Goal: Task Accomplishment & Management: Complete application form

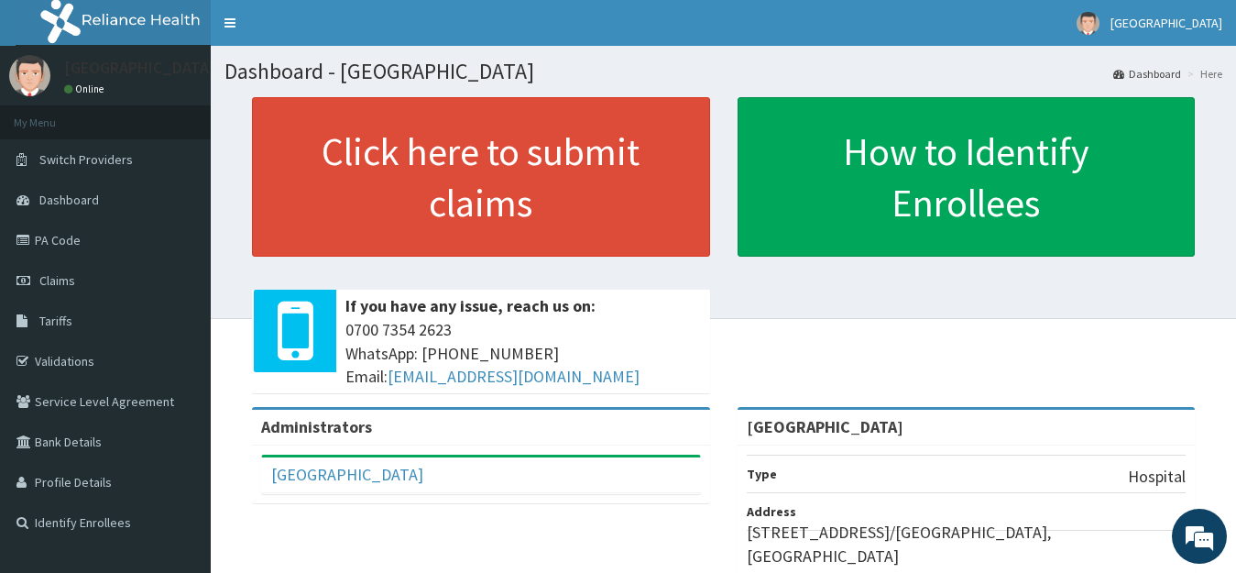
click at [73, 311] on link "Tariffs" at bounding box center [105, 321] width 211 height 40
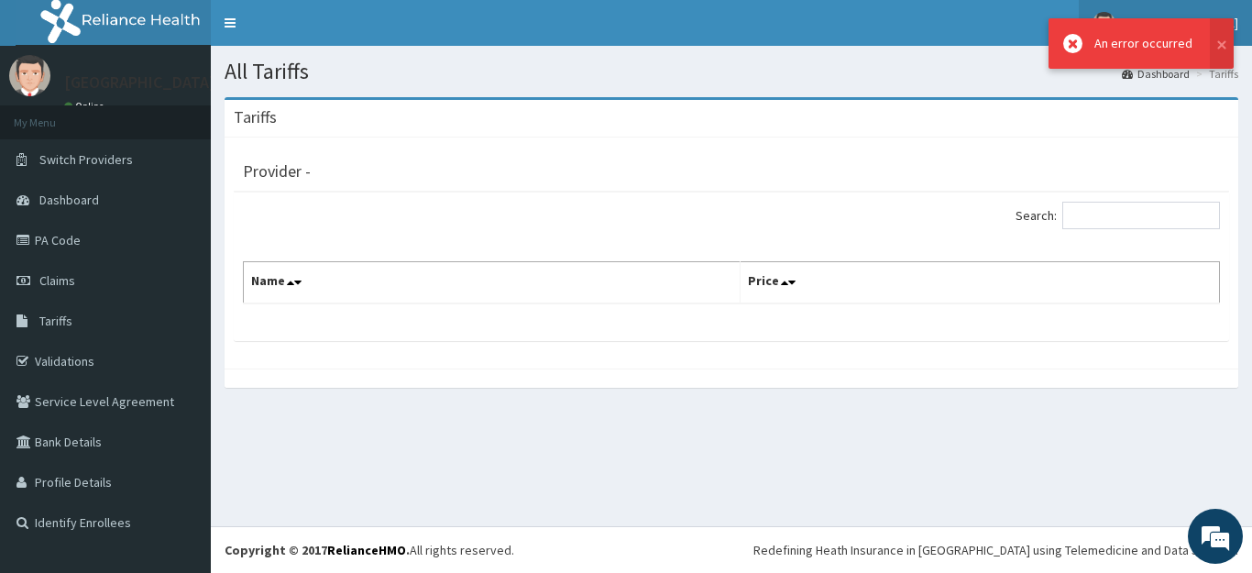
click at [1246, 16] on link "[GEOGRAPHIC_DATA]" at bounding box center [1165, 23] width 173 height 46
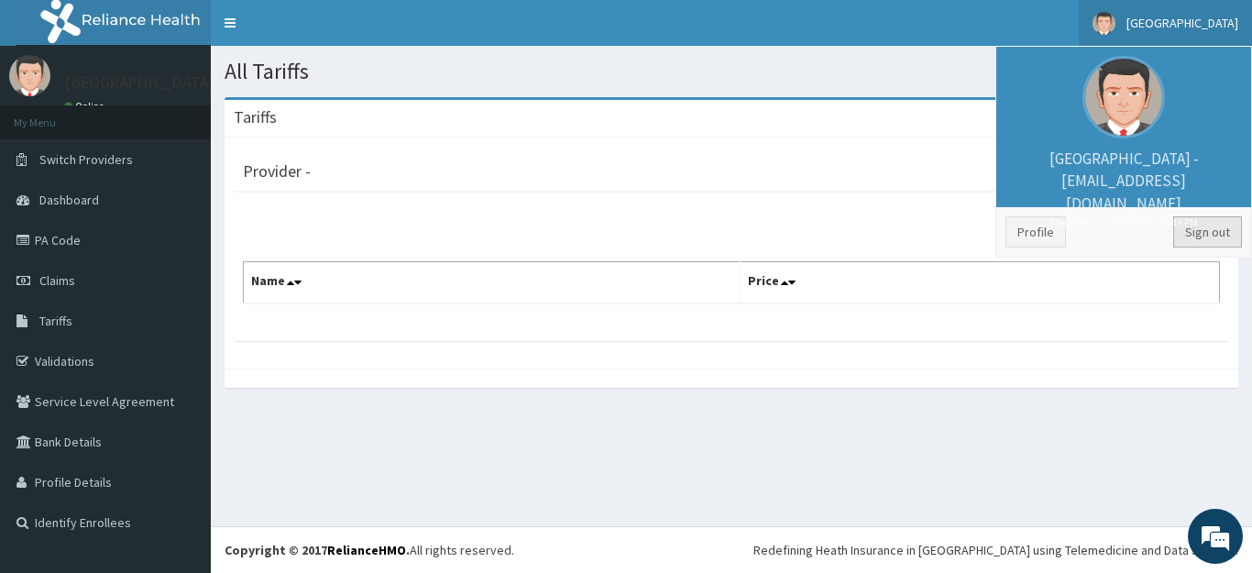
click at [1211, 233] on link "Sign out" at bounding box center [1207, 231] width 69 height 31
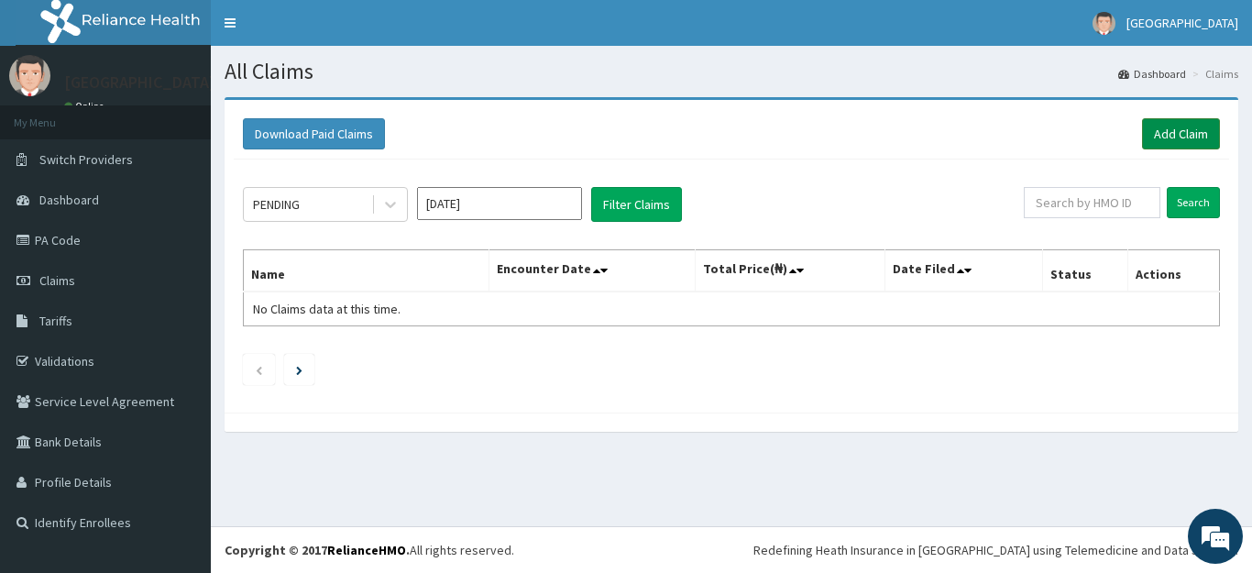
click at [1165, 138] on link "Add Claim" at bounding box center [1181, 133] width 78 height 31
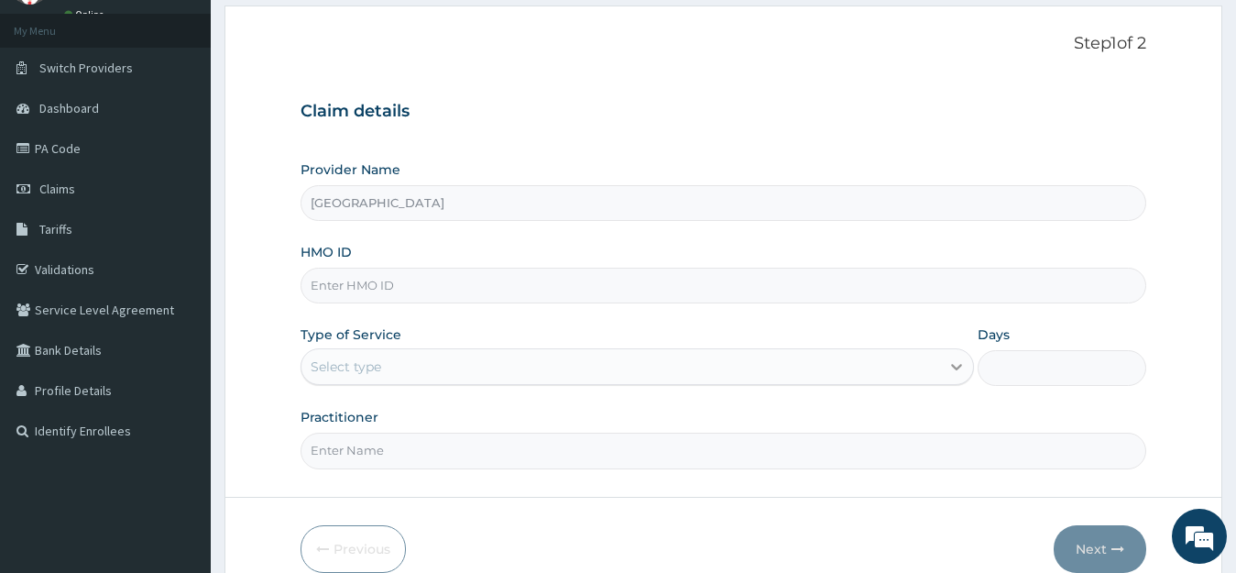
click at [945, 371] on div at bounding box center [956, 366] width 33 height 33
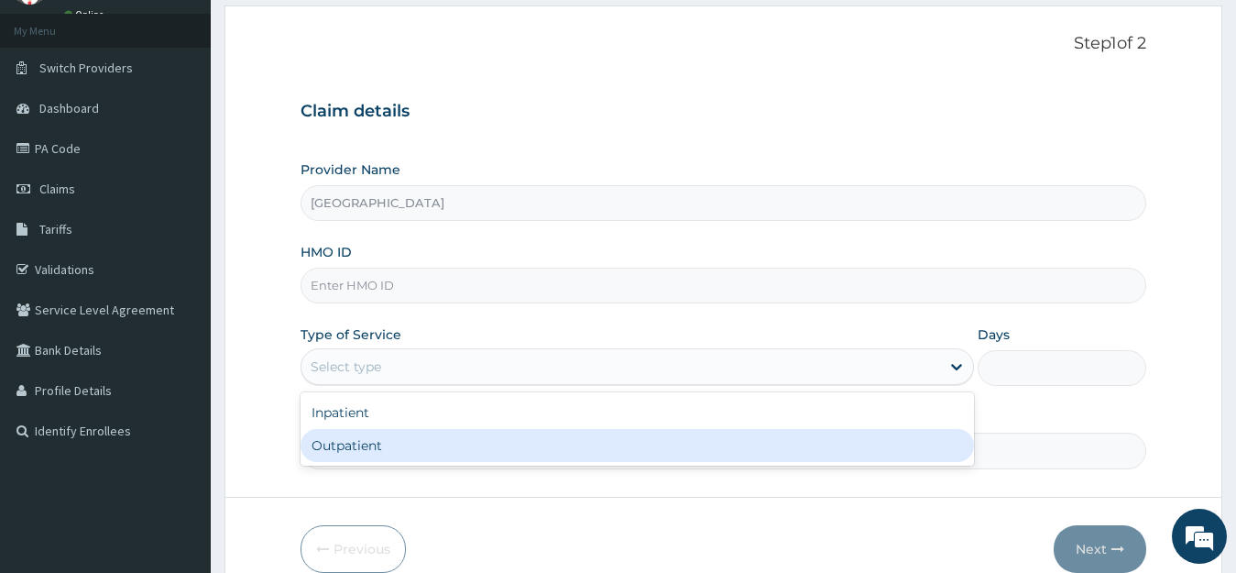
click at [554, 441] on div "Outpatient" at bounding box center [638, 445] width 675 height 33
type input "1"
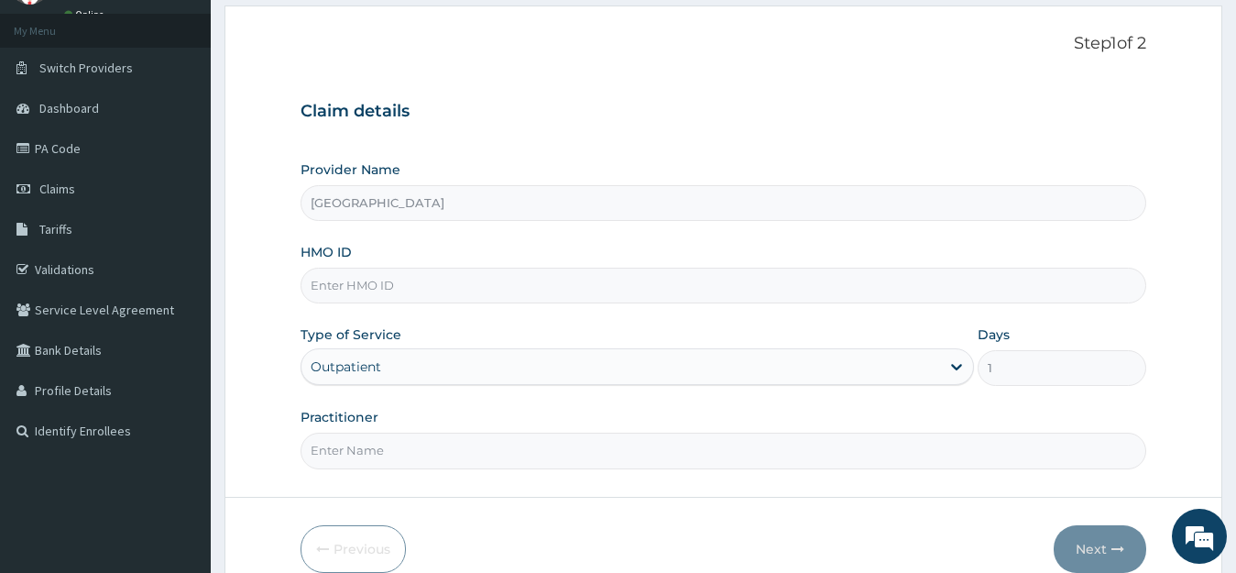
click at [673, 274] on input "HMO ID" at bounding box center [724, 286] width 847 height 36
type input "RET/46534/A"
click at [470, 454] on input "Practitioner" at bounding box center [724, 451] width 847 height 36
type input "medical officer"
click at [1098, 539] on button "Next" at bounding box center [1100, 549] width 93 height 48
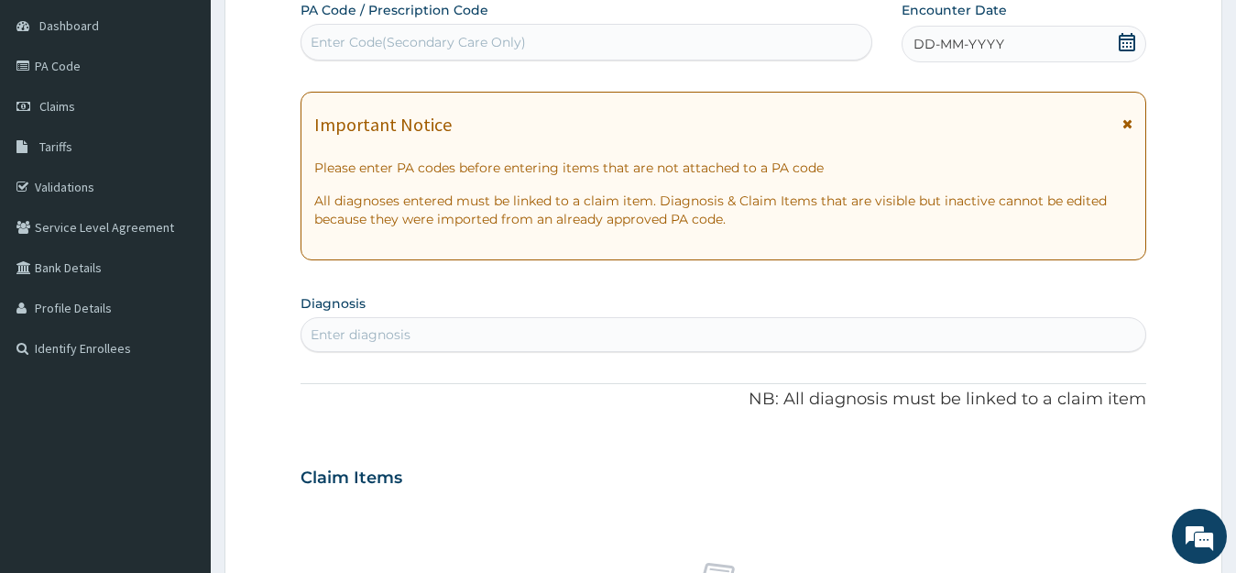
scroll to position [182, 0]
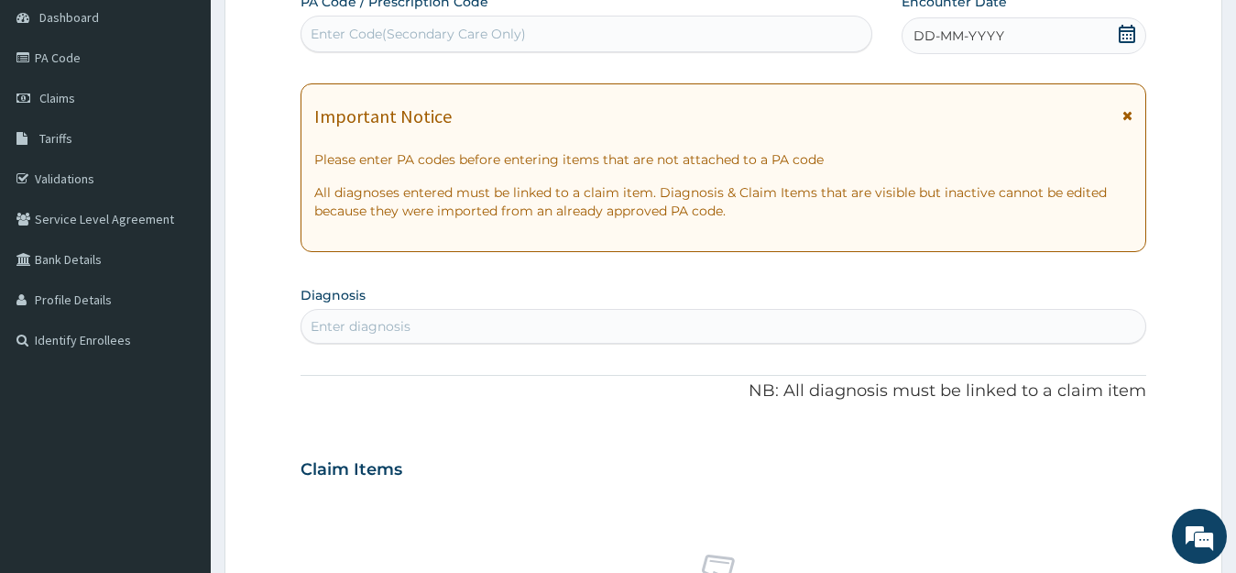
click at [781, 327] on div "Enter diagnosis" at bounding box center [724, 326] width 845 height 29
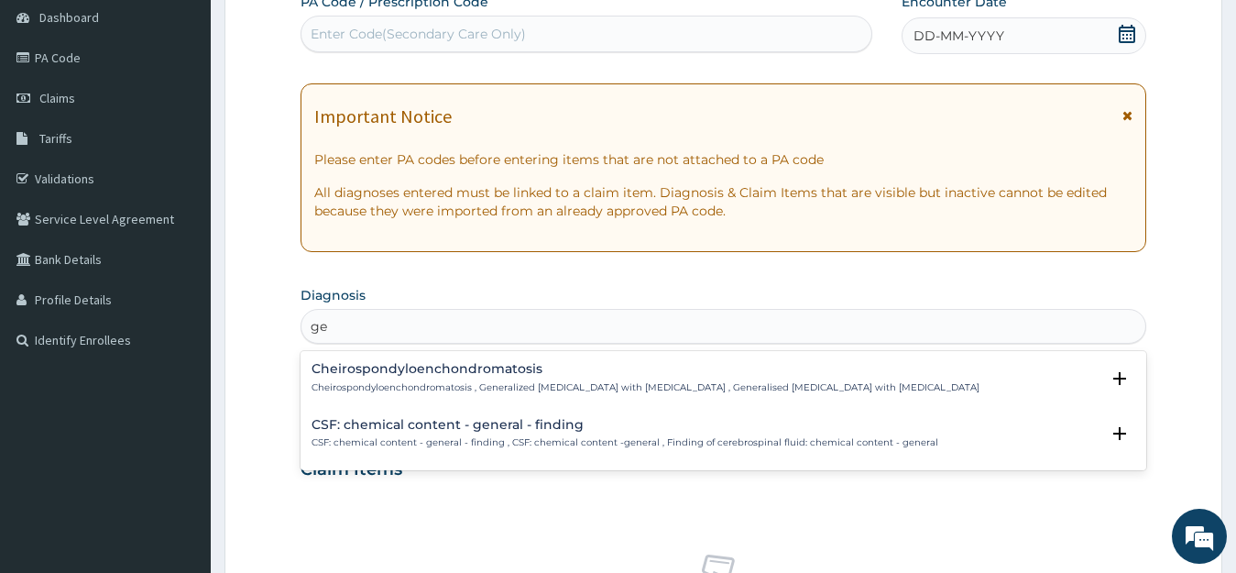
type input "g"
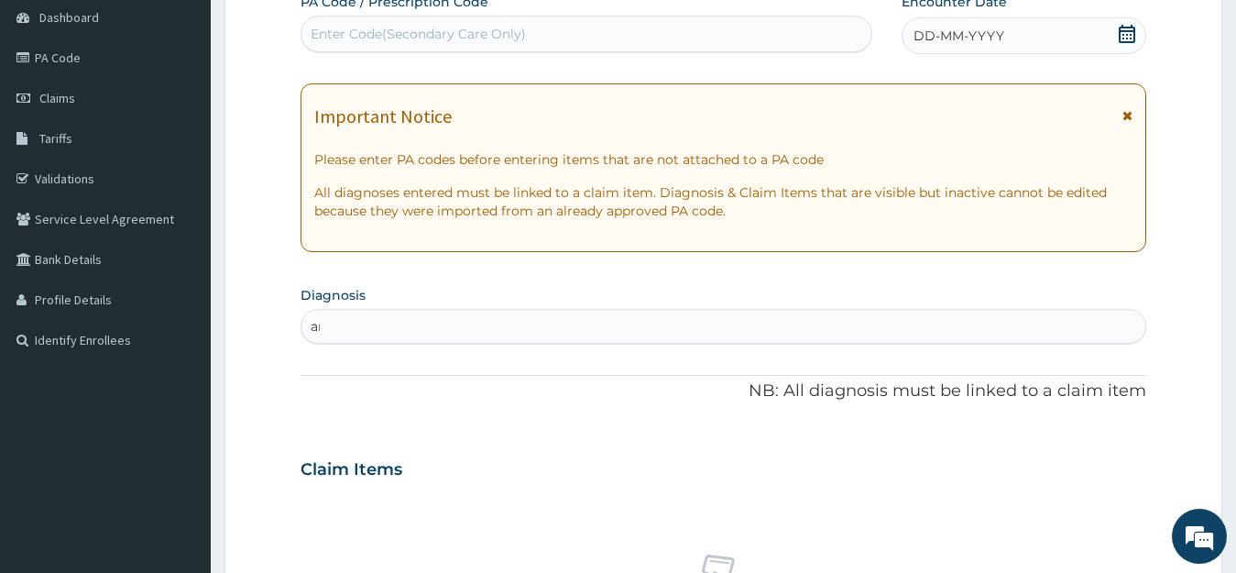
type input "a"
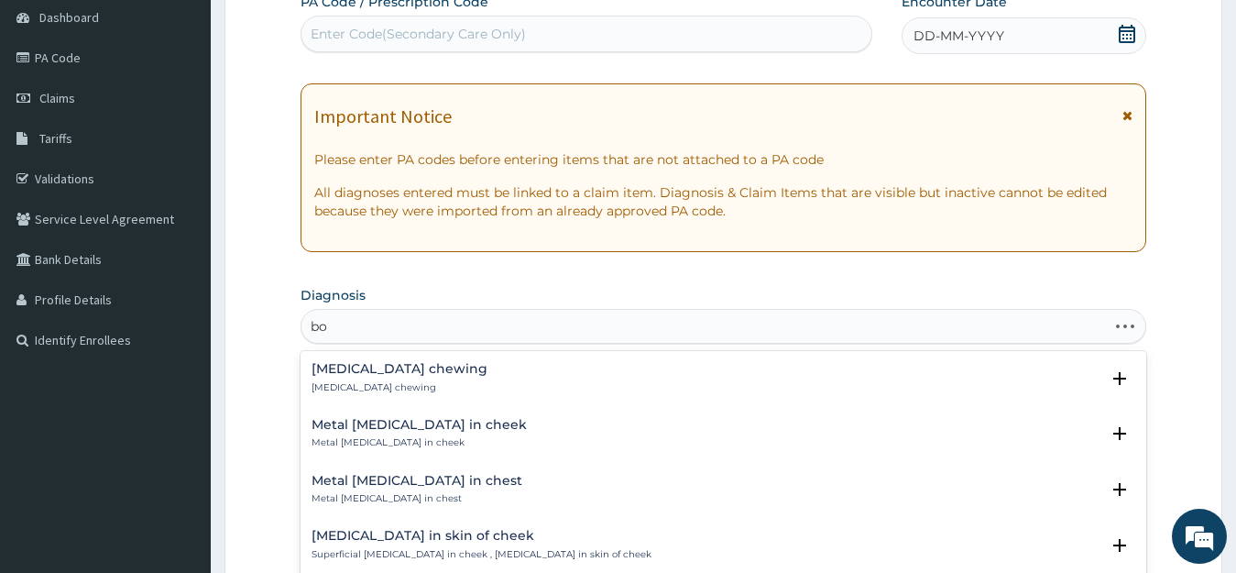
type input "b"
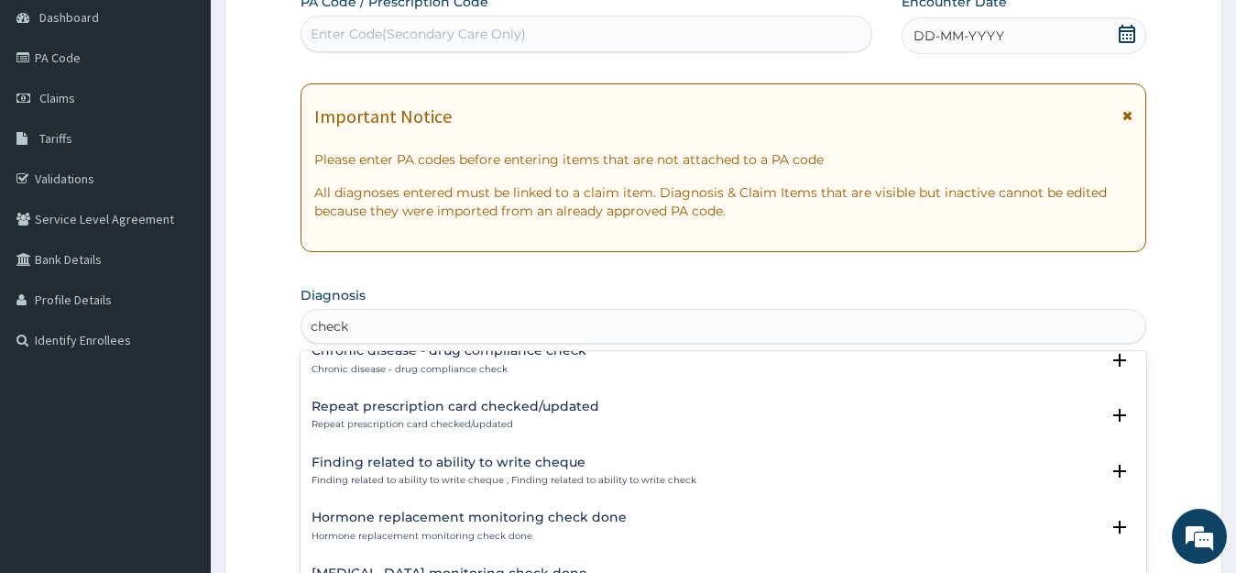
scroll to position [2290, 0]
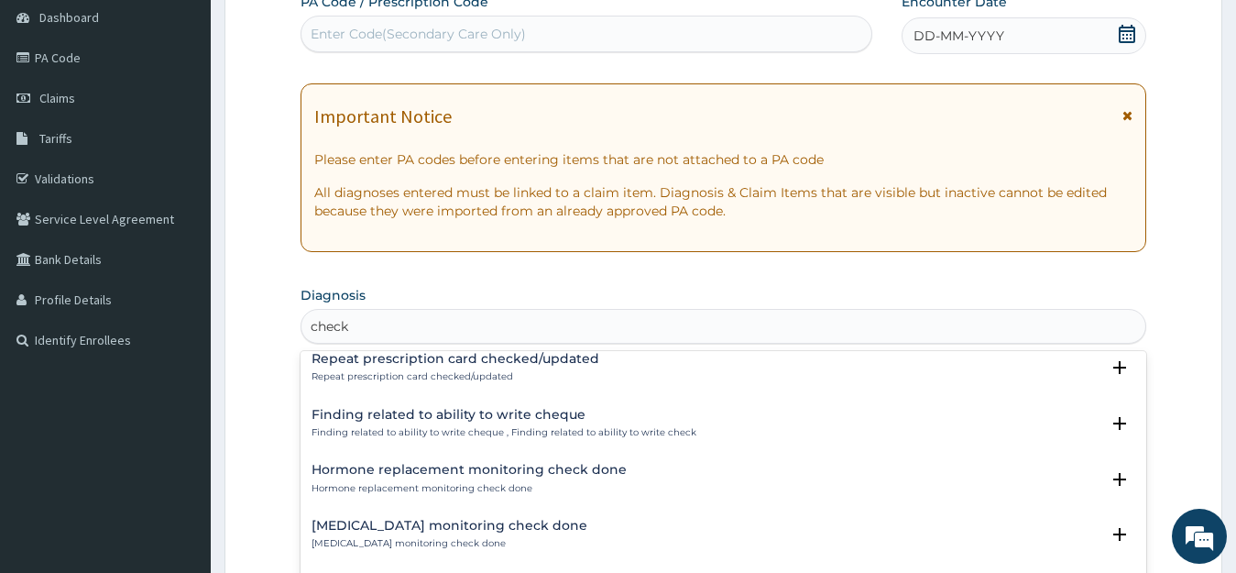
click at [954, 451] on div "Finding related to ability to write cheque Finding related to ability to write …" at bounding box center [724, 429] width 847 height 56
type input "c"
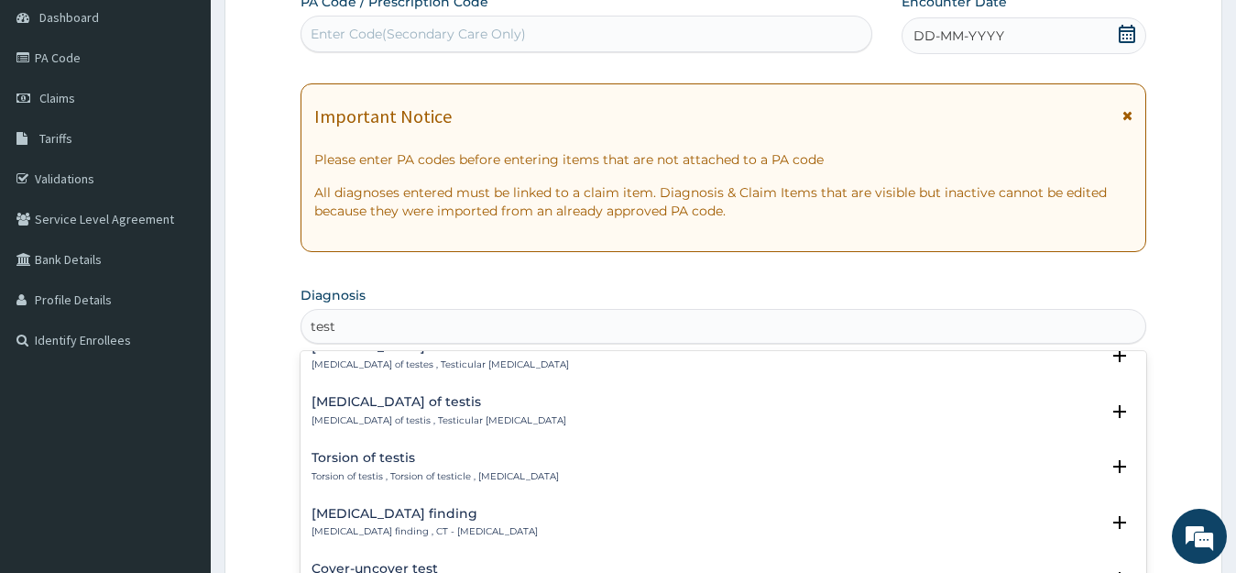
scroll to position [2284, 0]
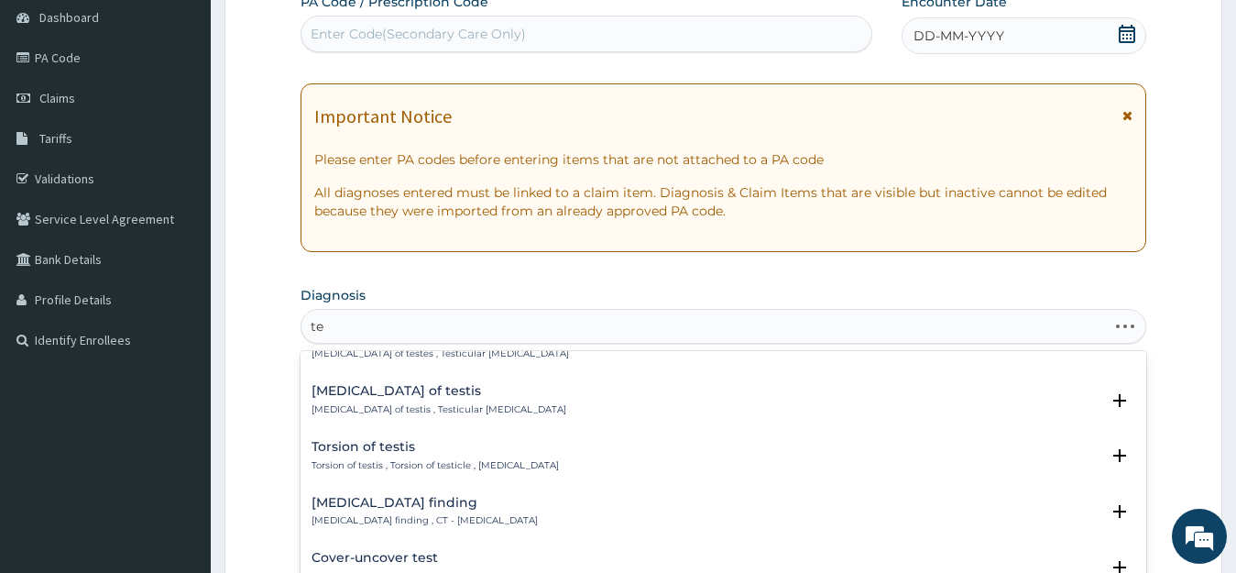
type input "t"
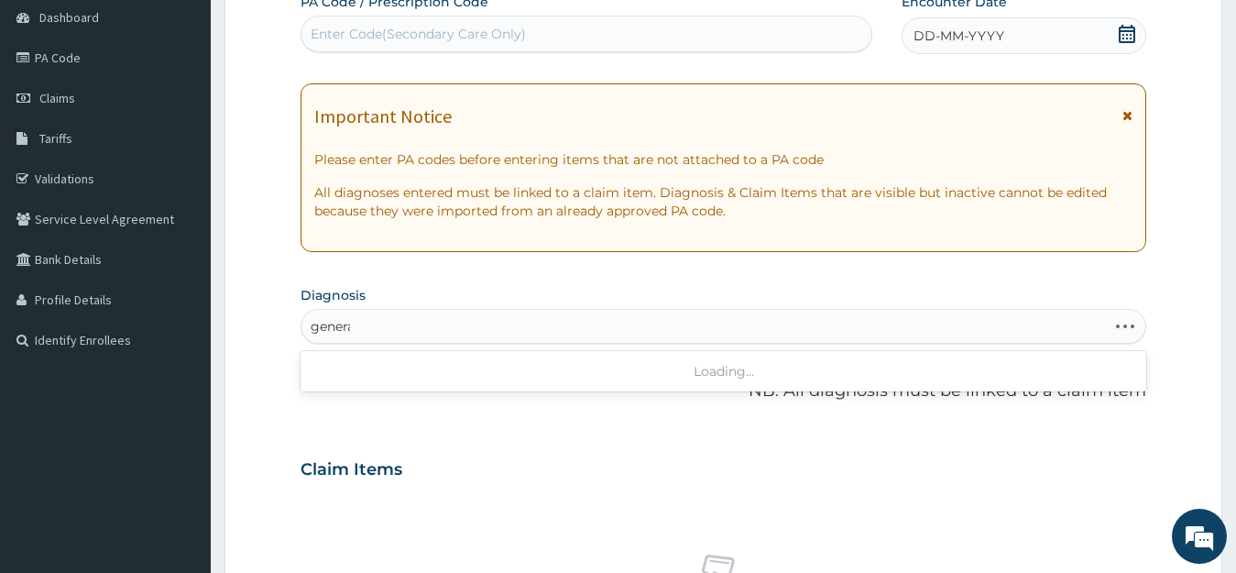
type input "general"
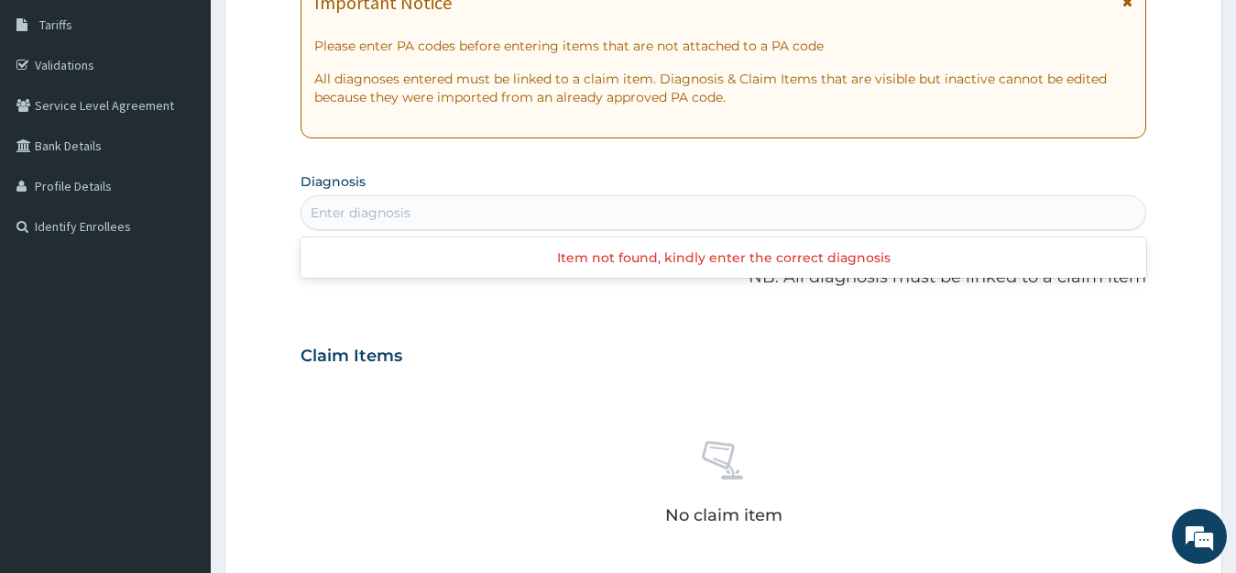
scroll to position [0, 0]
click at [1137, 220] on div "Enter diagnosis" at bounding box center [724, 212] width 845 height 29
click at [942, 209] on div "Enter diagnosis" at bounding box center [724, 212] width 845 height 29
type input "g"
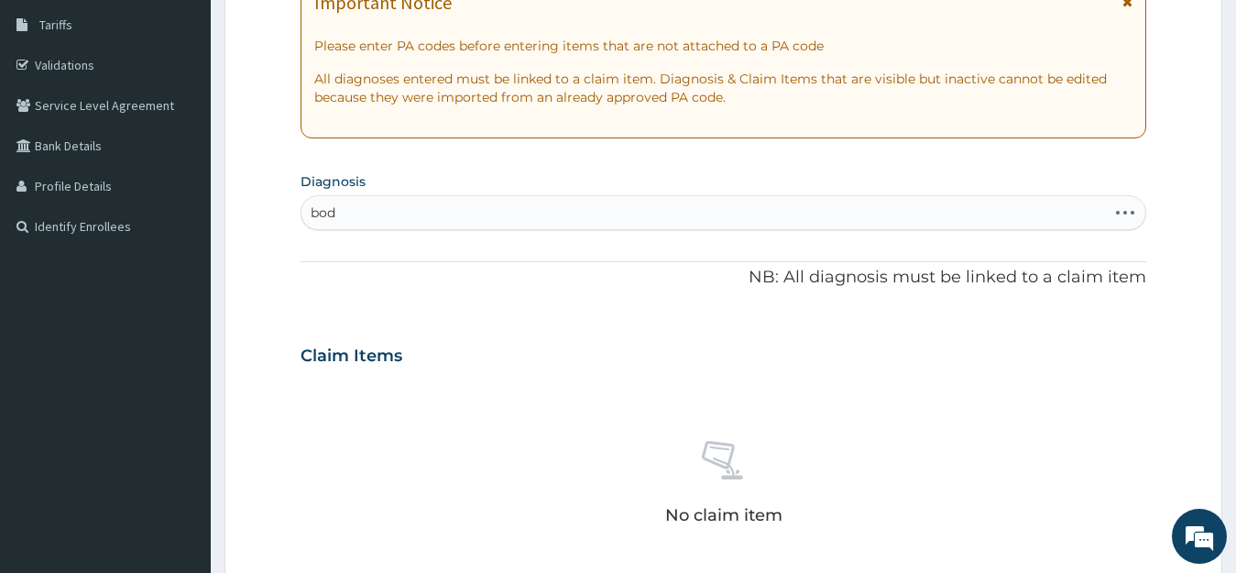
type input "body"
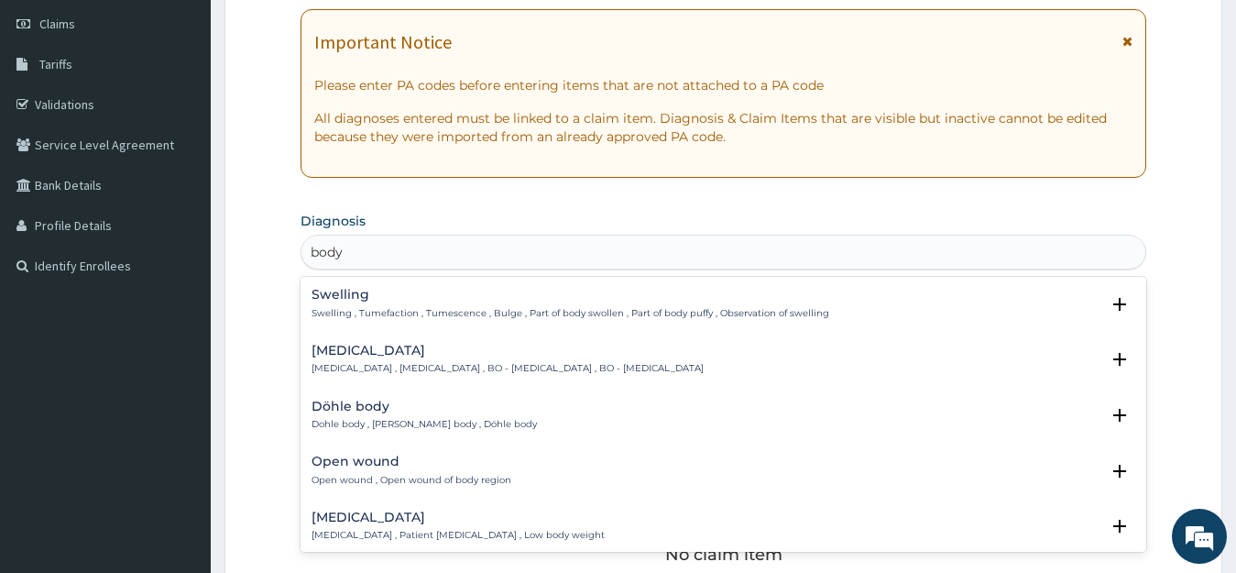
scroll to position [260, 0]
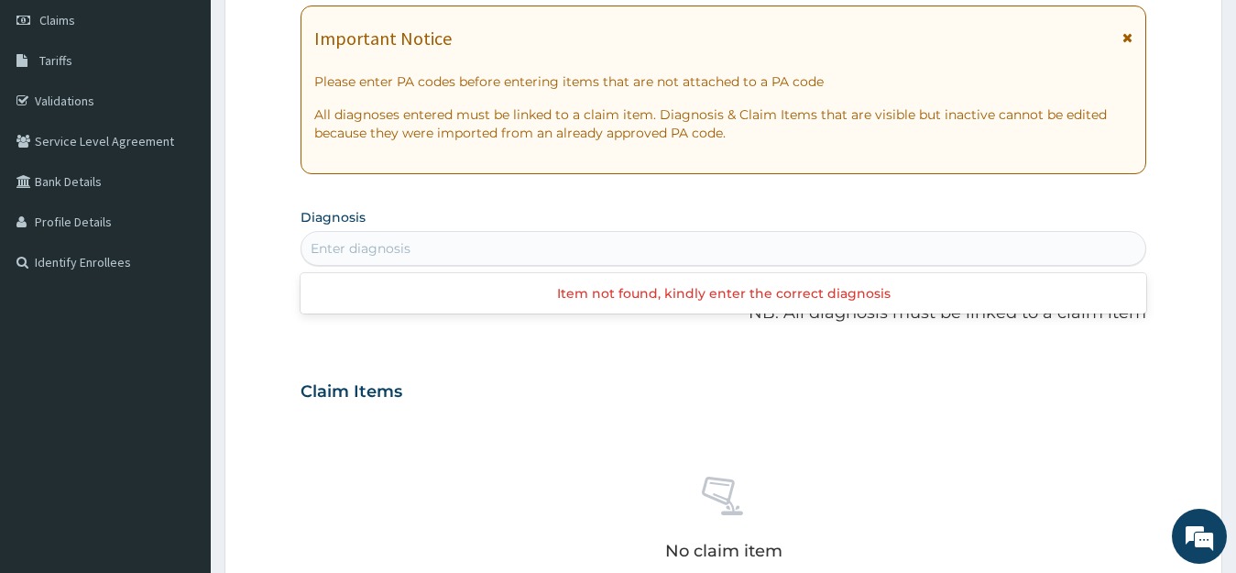
click at [992, 257] on div "Enter diagnosis" at bounding box center [724, 248] width 845 height 29
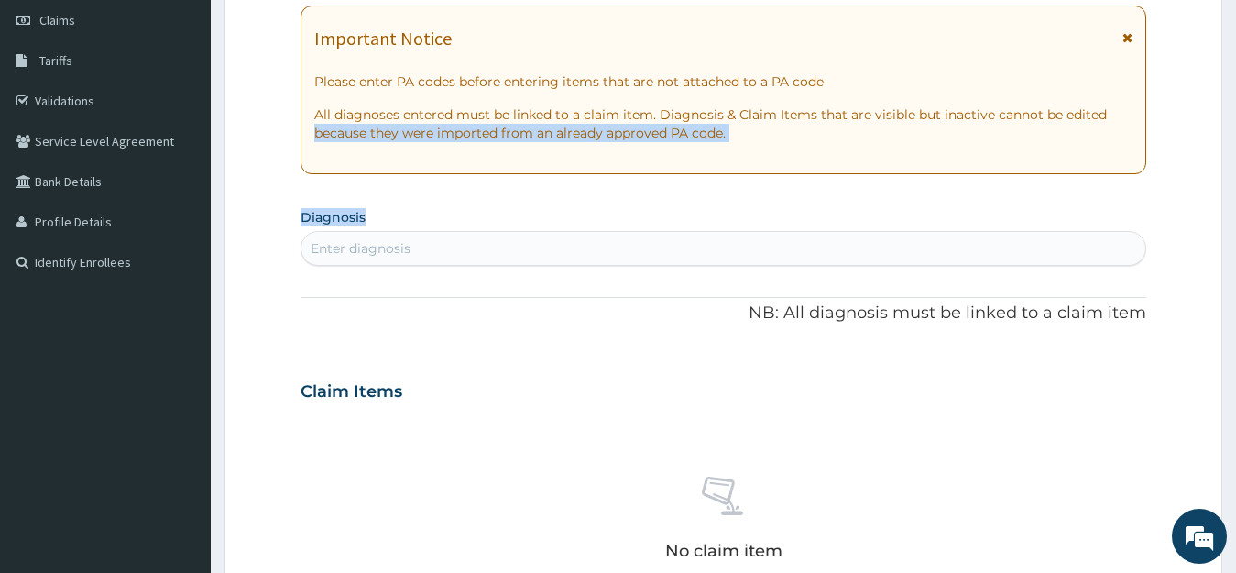
drag, startPoint x: 1233, startPoint y: 226, endPoint x: 1251, endPoint y: 109, distance: 118.7
click at [1235, 114] on html "R EL Toggle navigation De Greenpearl Hospital De Greenpearl Hospital - degreenp…" at bounding box center [618, 398] width 1236 height 1316
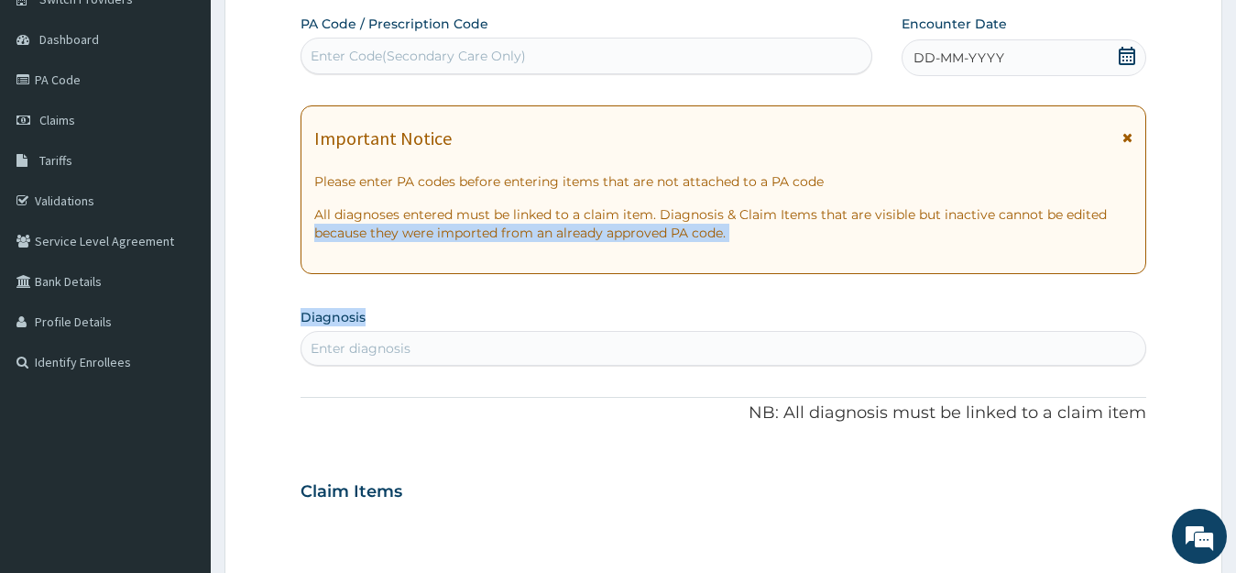
scroll to position [0, 0]
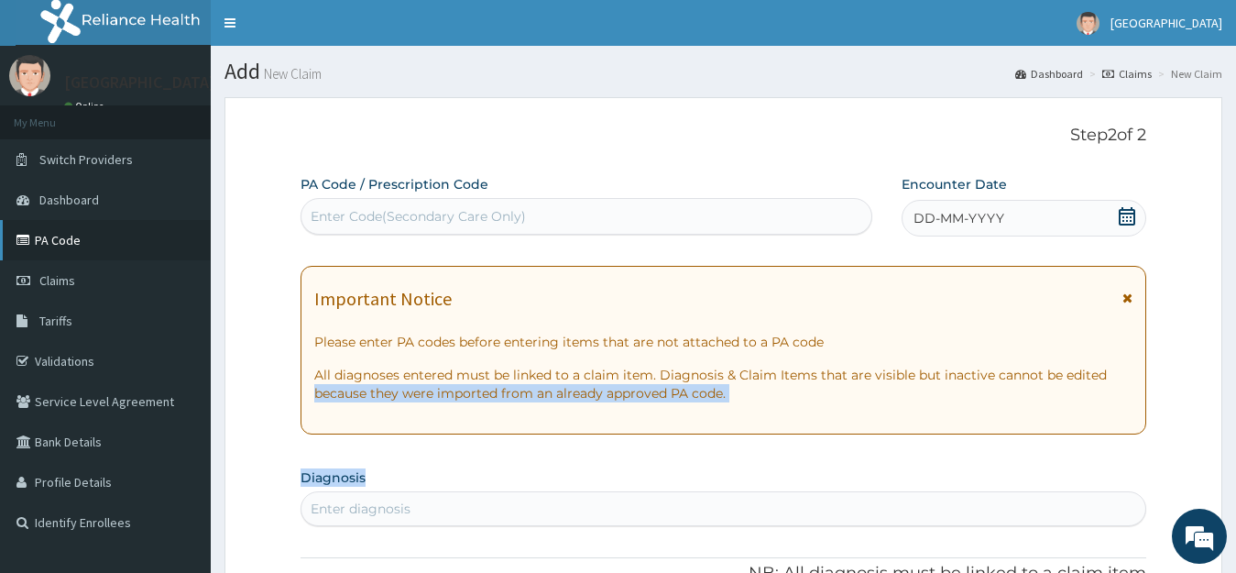
click at [66, 246] on link "PA Code" at bounding box center [105, 240] width 211 height 40
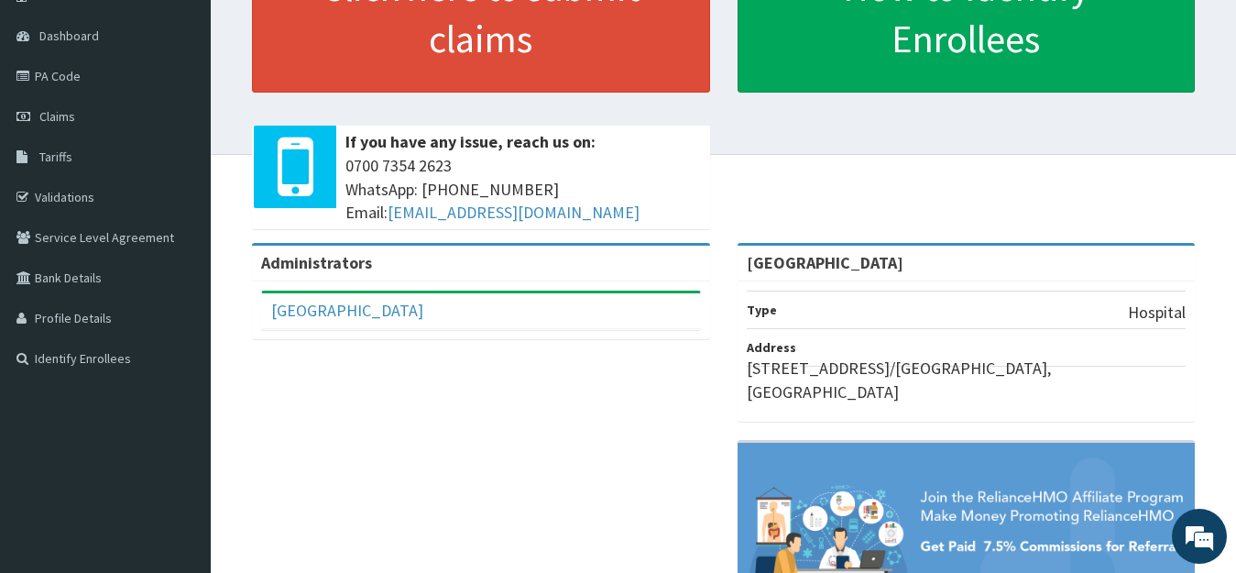
scroll to position [169, 0]
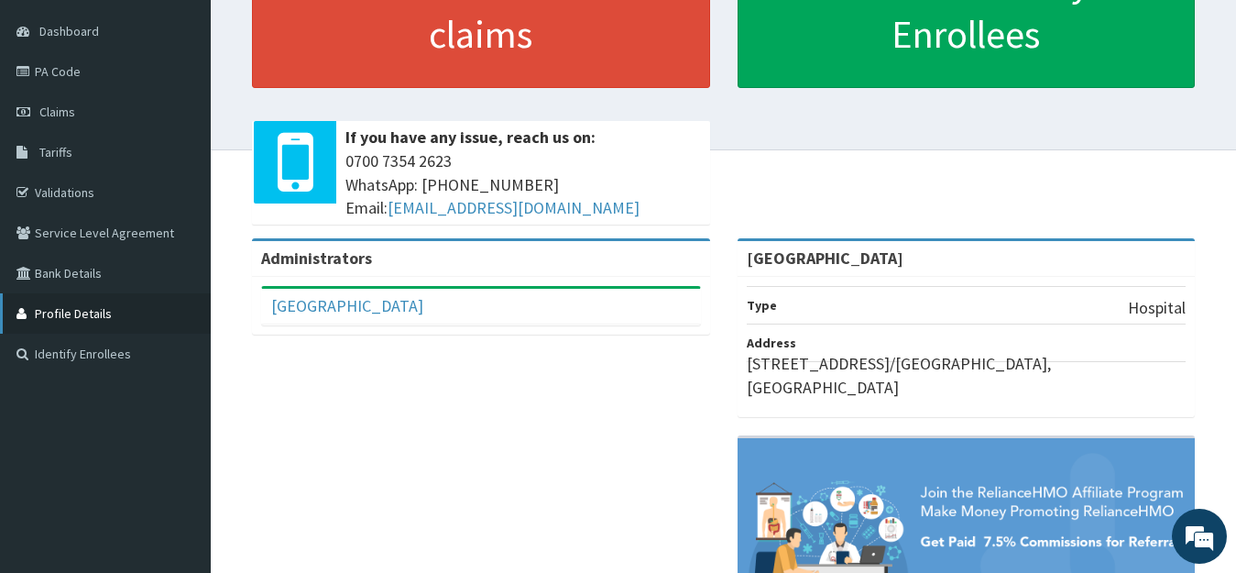
click at [95, 302] on link "Profile Details" at bounding box center [105, 313] width 211 height 40
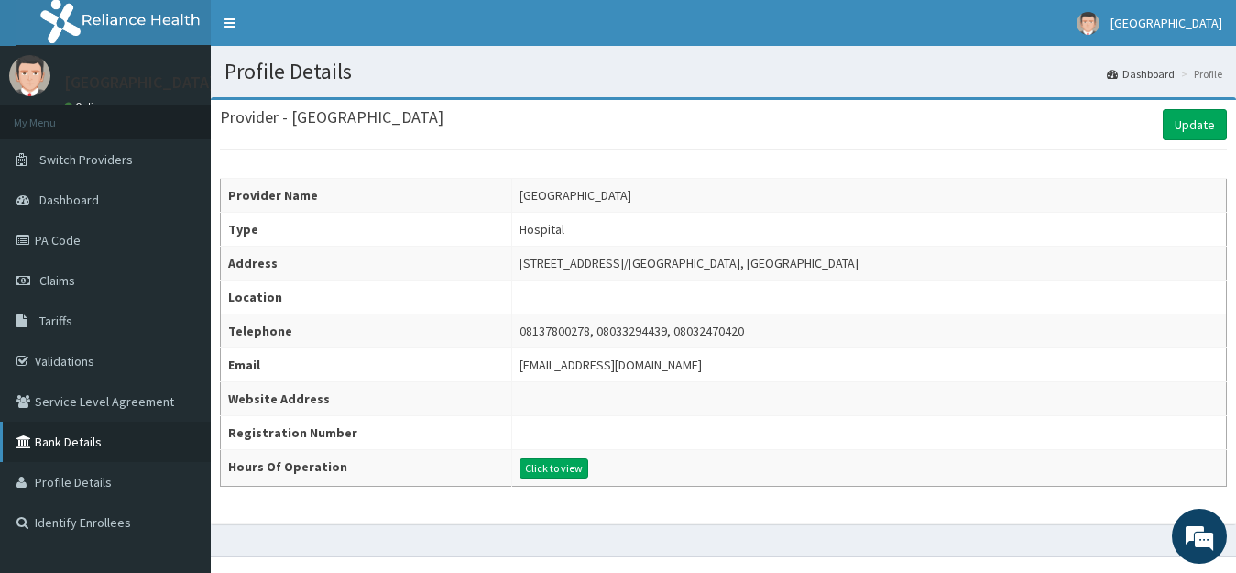
click at [100, 440] on link "Bank Details" at bounding box center [105, 442] width 211 height 40
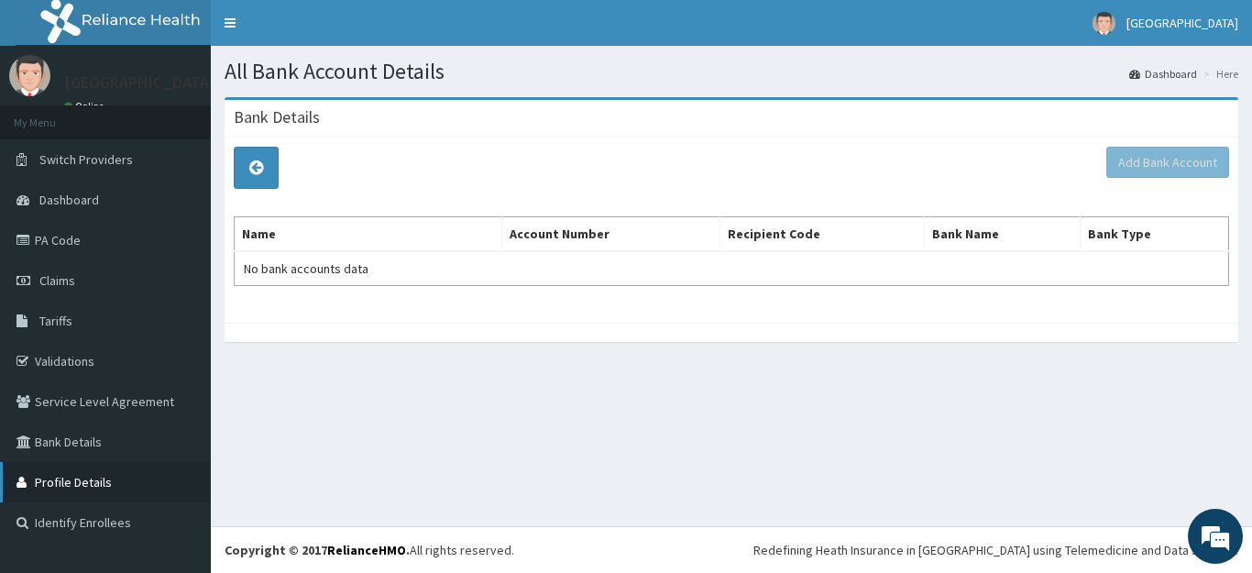
click at [96, 477] on link "Profile Details" at bounding box center [105, 482] width 211 height 40
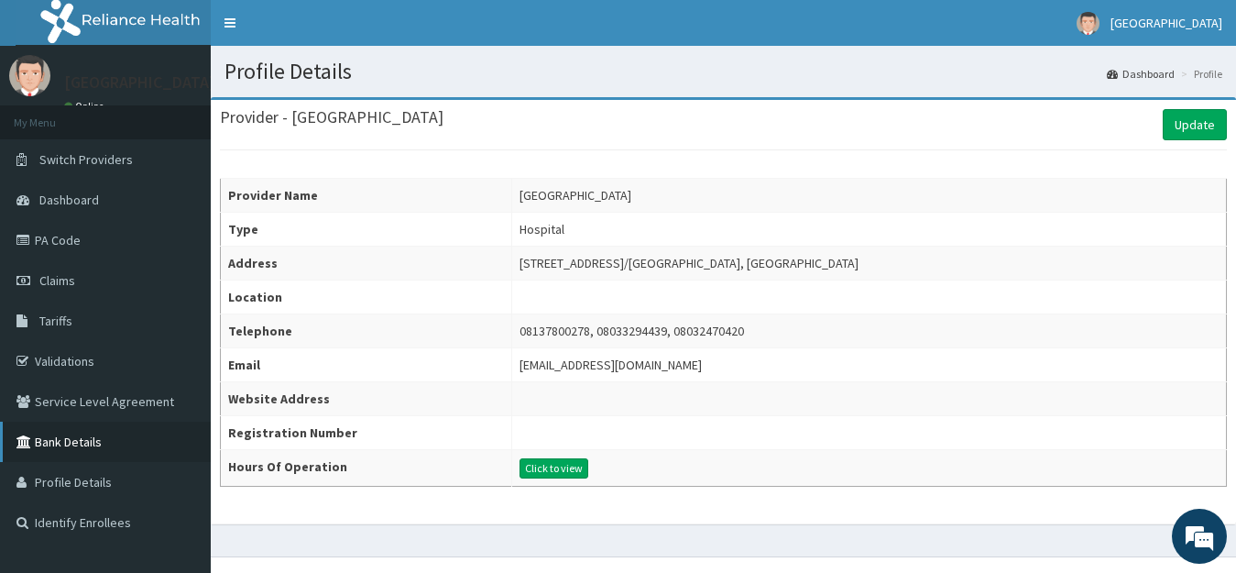
click at [70, 433] on link "Bank Details" at bounding box center [105, 442] width 211 height 40
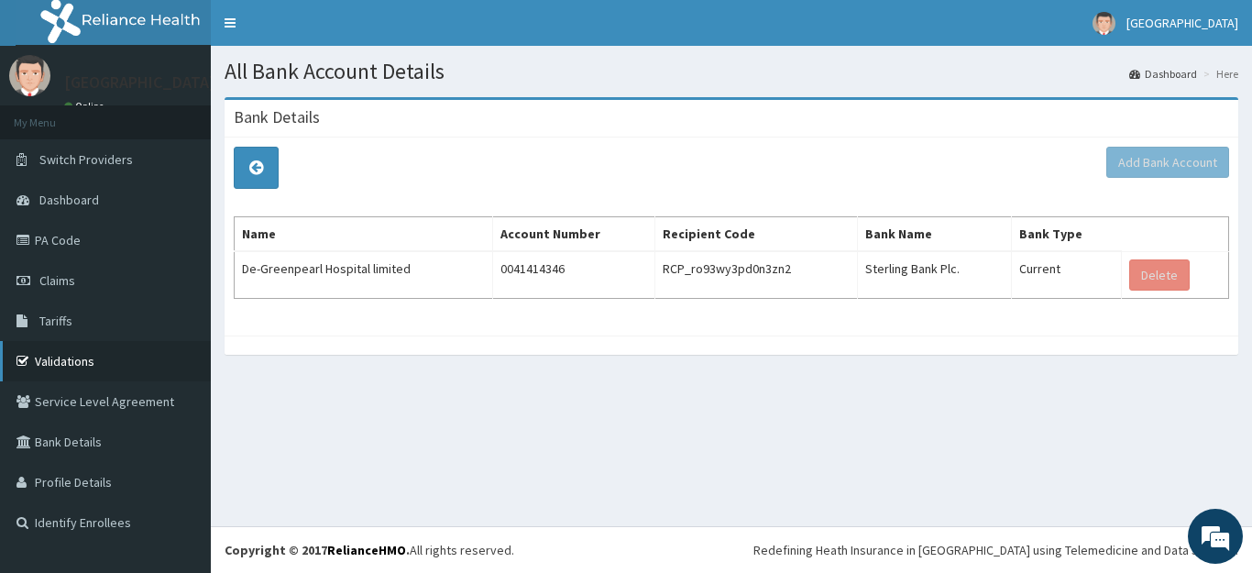
click at [110, 361] on link "Validations" at bounding box center [105, 361] width 211 height 40
